Goal: Browse casually: Explore the website without a specific task or goal

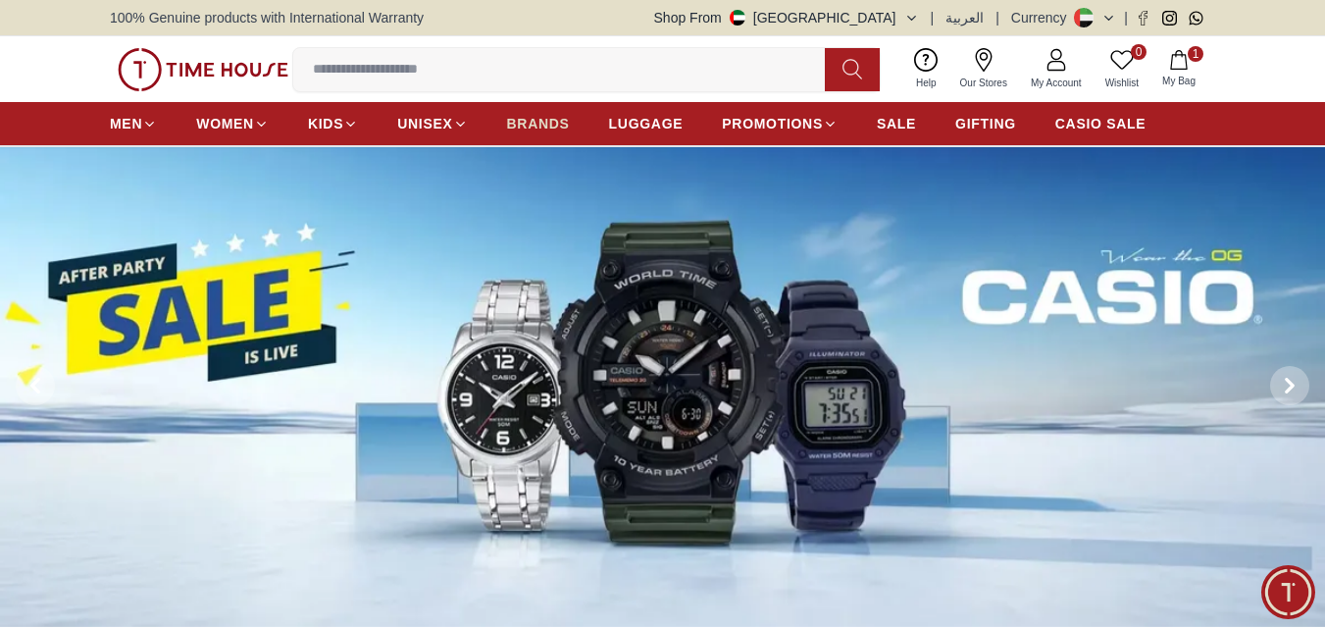
click at [533, 127] on span "BRANDS" at bounding box center [538, 124] width 63 height 20
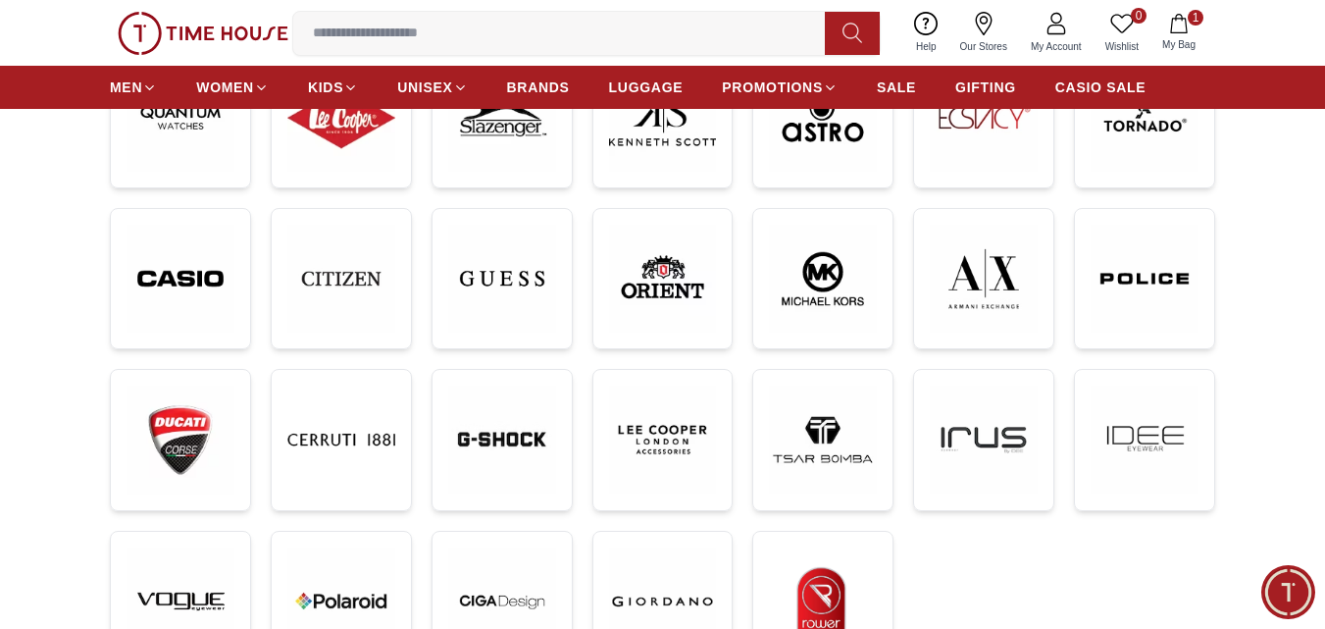
scroll to position [383, 0]
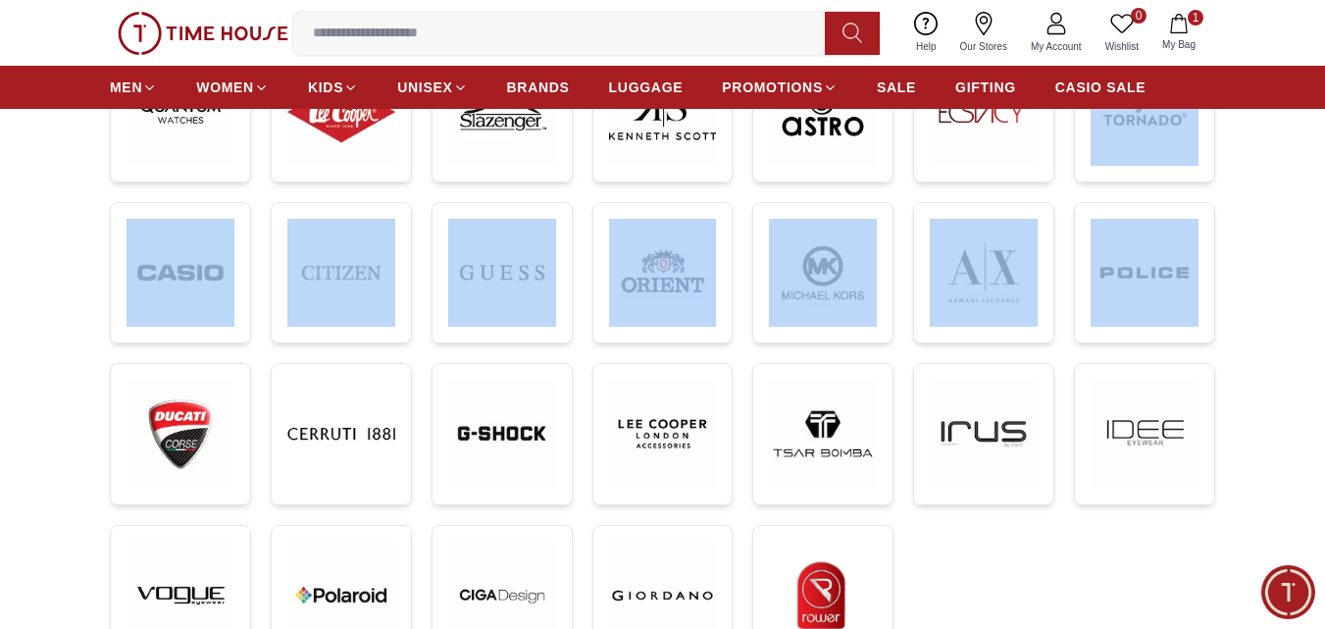
drag, startPoint x: 1322, startPoint y: 197, endPoint x: 1339, endPoint y: 103, distance: 95.6
click at [1324, 103] on html "100% Genuine products with International Warranty Shop From [GEOGRAPHIC_DATA] |…" at bounding box center [662, 548] width 1325 height 1862
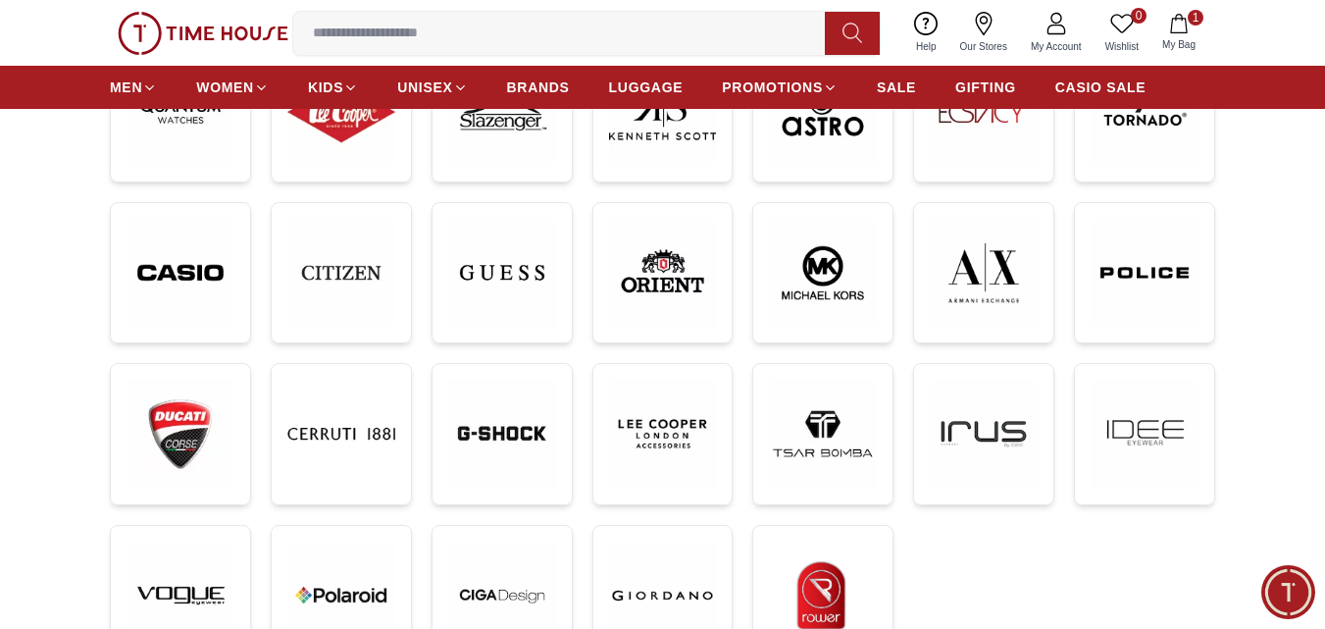
click at [1274, 177] on section "Shop by Brands Check all items All A B C D E F G H I J K L M N O P Q R S T U V …" at bounding box center [662, 280] width 1325 height 895
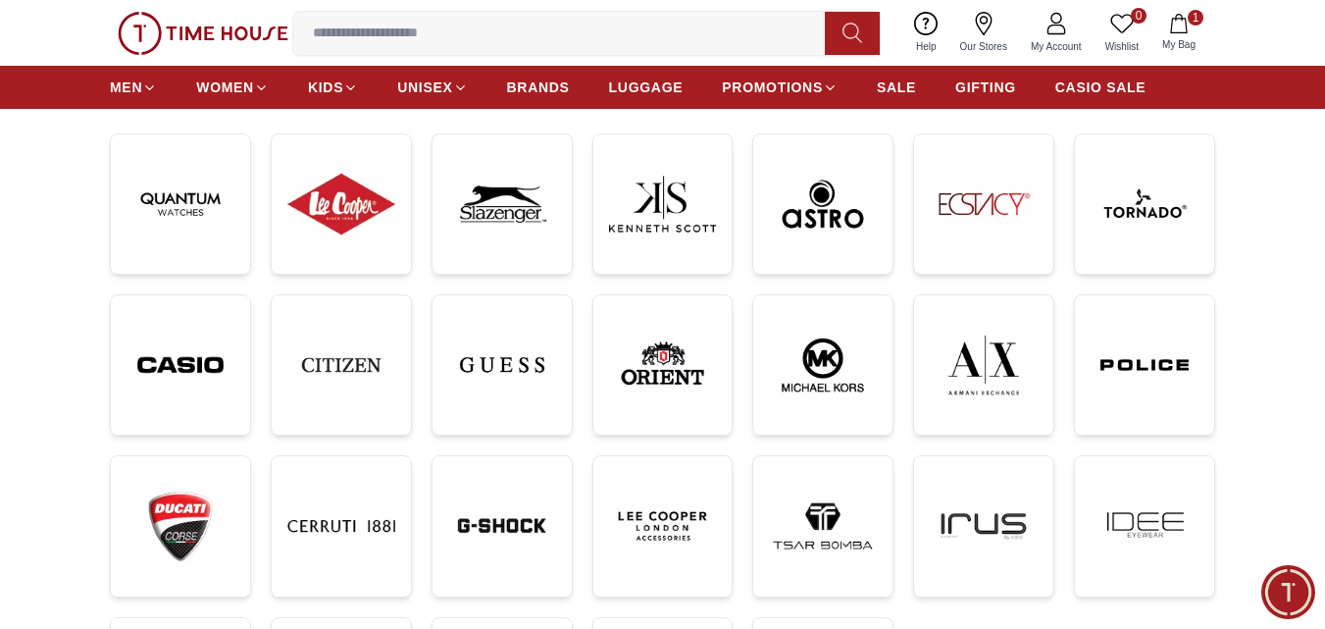
scroll to position [293, 0]
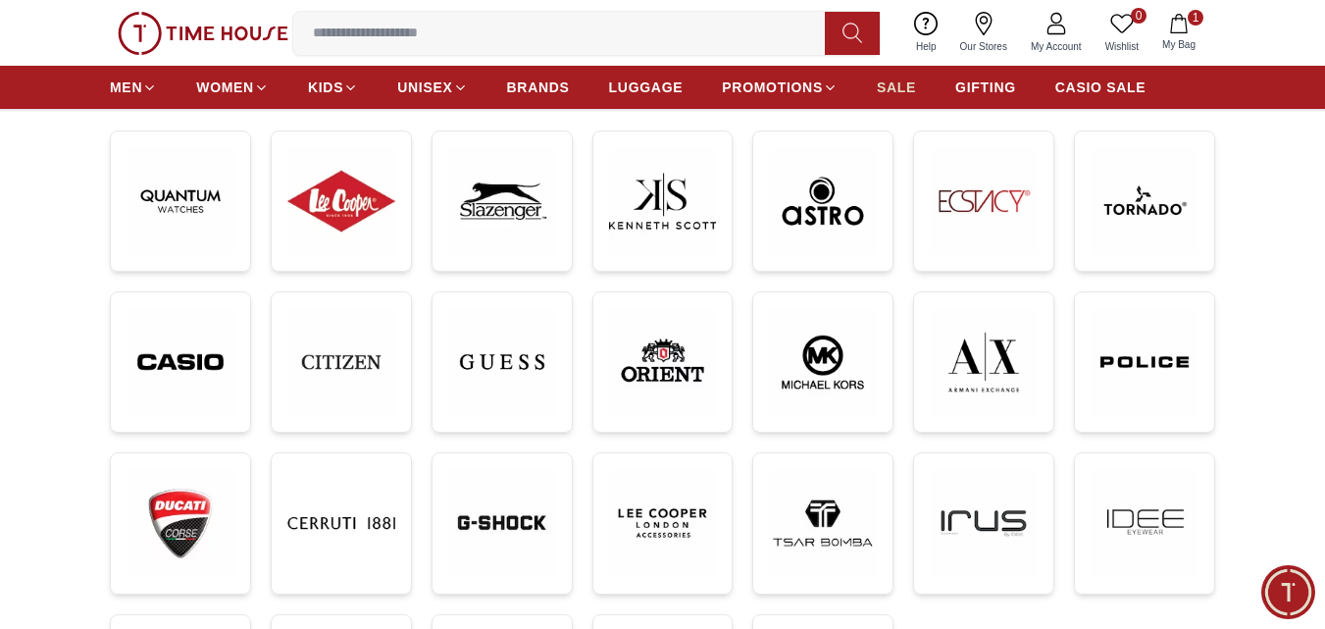
click at [889, 89] on span "SALE" at bounding box center [896, 87] width 39 height 20
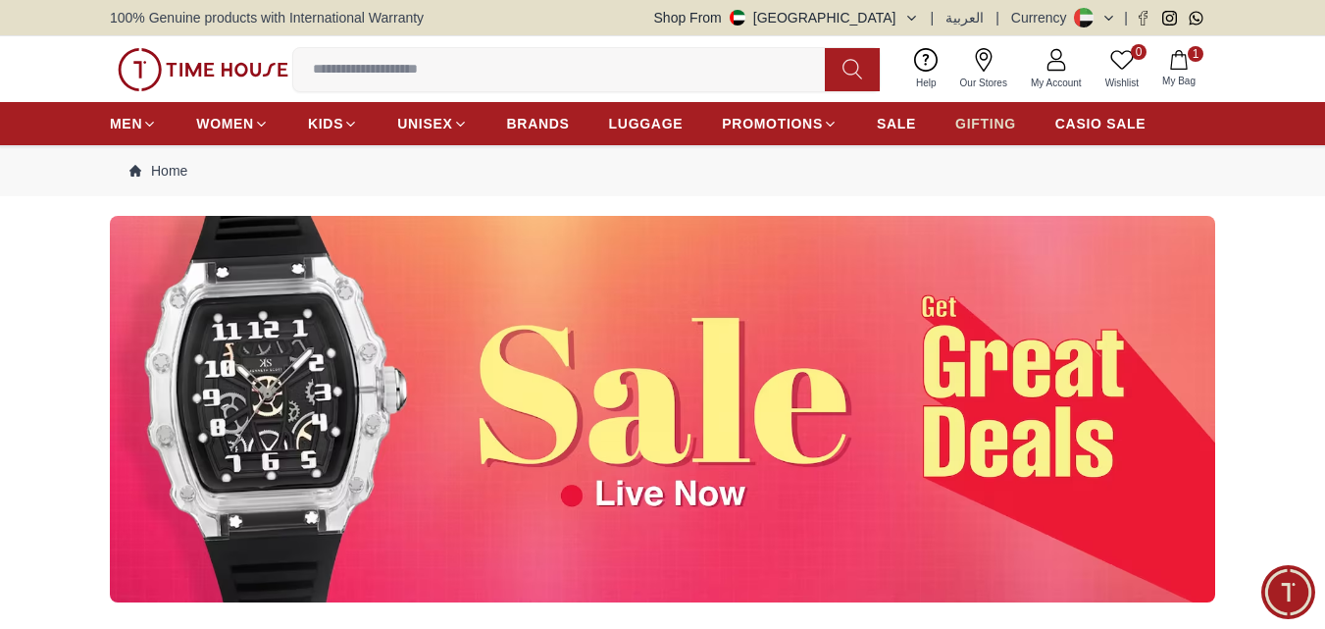
click at [974, 123] on span "GIFTING" at bounding box center [985, 124] width 61 height 20
